Goal: Information Seeking & Learning: Learn about a topic

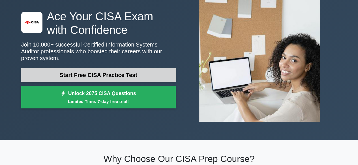
click at [138, 69] on link "Start Free CISA Practice Test" at bounding box center [98, 75] width 154 height 14
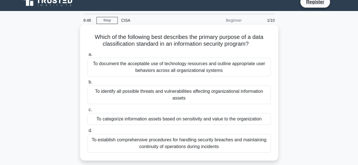
scroll to position [8, 0]
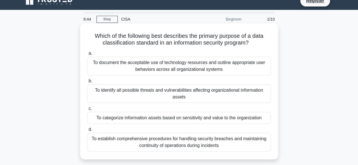
click at [153, 119] on div "To categorize information assets based on sensitivity and value to the organiza…" at bounding box center [178, 118] width 183 height 12
click at [87, 111] on input "c. To categorize information assets based on sensitivity and value to the organ…" at bounding box center [87, 109] width 0 height 4
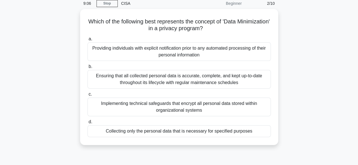
scroll to position [26, 0]
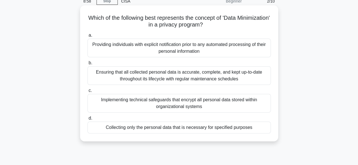
click at [173, 128] on div "Collecting only the personal data that is necessary for specified purposes" at bounding box center [178, 128] width 183 height 12
click at [87, 120] on input "d. Collecting only the personal data that is necessary for specified purposes" at bounding box center [87, 119] width 0 height 4
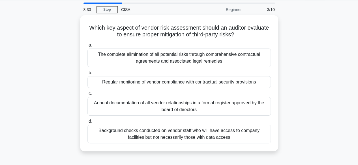
scroll to position [18, 0]
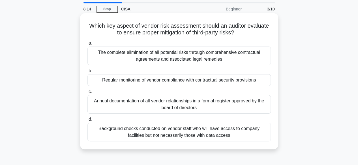
click at [127, 80] on div "Regular monitoring of vendor compliance with contractual security provisions" at bounding box center [178, 80] width 183 height 12
click at [87, 73] on input "b. Regular monitoring of vendor compliance with contractual security provisions" at bounding box center [87, 71] width 0 height 4
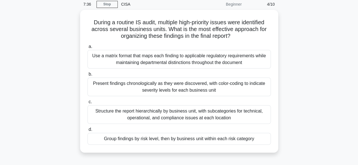
scroll to position [27, 0]
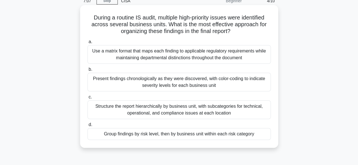
click at [102, 109] on div "Structure the report hierarchically by business unit, with subcategories for te…" at bounding box center [178, 110] width 183 height 19
click at [87, 99] on input "c. Structure the report hierarchically by business unit, with subcategories for…" at bounding box center [87, 98] width 0 height 4
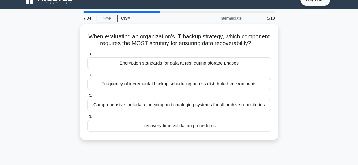
scroll to position [0, 0]
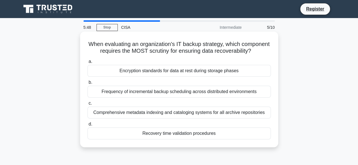
click at [159, 137] on div "Recovery time validation procedures" at bounding box center [178, 134] width 183 height 12
click at [87, 126] on input "d. Recovery time validation procedures" at bounding box center [87, 125] width 0 height 4
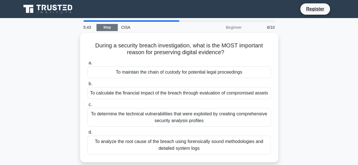
click at [104, 29] on link "Stop" at bounding box center [106, 27] width 21 height 7
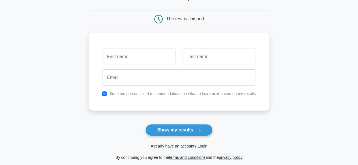
scroll to position [48, 0]
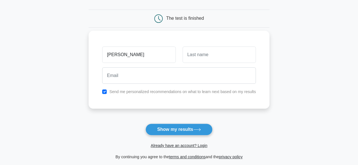
type input "[PERSON_NAME]"
click at [199, 61] on input "text" at bounding box center [218, 55] width 73 height 16
type input "p"
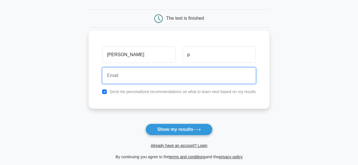
click at [167, 71] on input "email" at bounding box center [179, 76] width 154 height 16
type input "[EMAIL_ADDRESS][DOMAIN_NAME]"
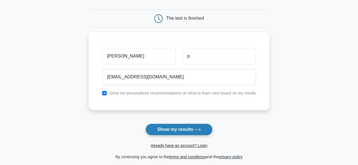
click at [169, 133] on button "Show my results" at bounding box center [178, 130] width 67 height 12
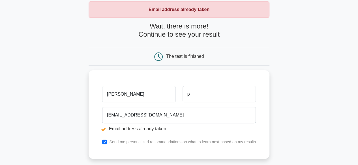
scroll to position [29, 0]
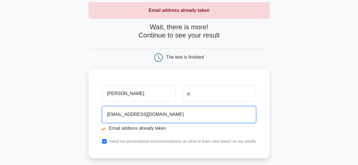
click at [167, 114] on input "[EMAIL_ADDRESS][DOMAIN_NAME]" at bounding box center [179, 115] width 154 height 16
type input "[EMAIL_ADDRESS][DOMAIN_NAME]"
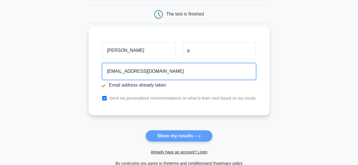
scroll to position [75, 0]
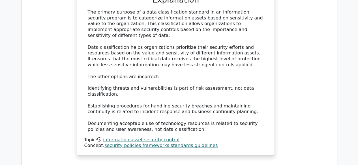
scroll to position [655, 0]
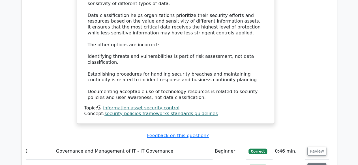
click at [315, 164] on button "Review" at bounding box center [316, 168] width 19 height 9
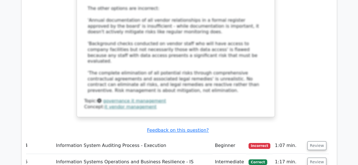
scroll to position [1032, 0]
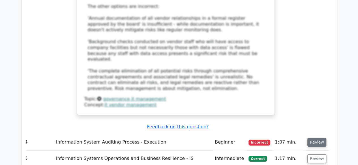
click at [316, 138] on button "Review" at bounding box center [316, 142] width 19 height 9
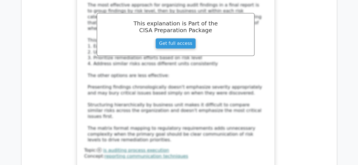
scroll to position [1339, 0]
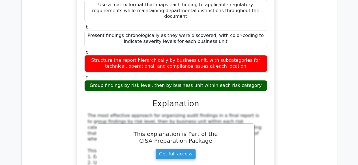
scroll to position [1229, 0]
